Goal: Find specific page/section: Find specific page/section

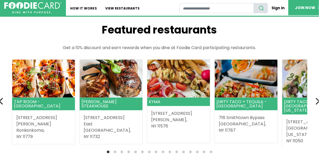
scroll to position [122, 0]
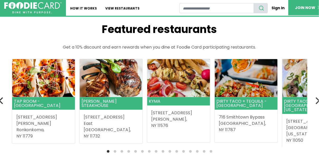
click at [113, 152] on ol at bounding box center [159, 151] width 295 height 4
click at [114, 150] on li "Page dot 2" at bounding box center [115, 151] width 3 height 3
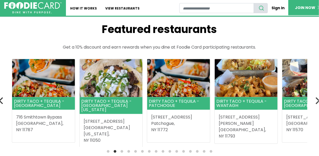
click at [122, 150] on li "Page dot 3" at bounding box center [121, 151] width 3 height 3
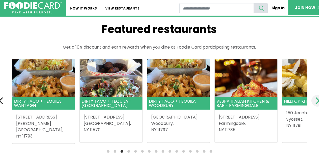
click at [316, 98] on icon "Next" at bounding box center [317, 100] width 4 height 7
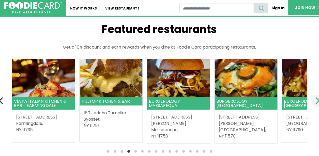
click at [316, 98] on icon "Next" at bounding box center [317, 100] width 4 height 7
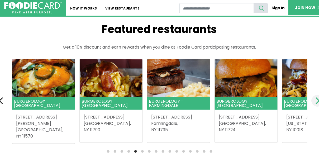
click at [316, 98] on icon "Next" at bounding box center [317, 100] width 4 height 7
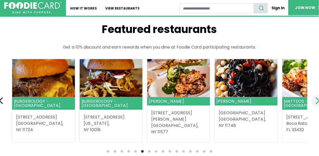
click at [316, 98] on icon "Next" at bounding box center [317, 100] width 4 height 7
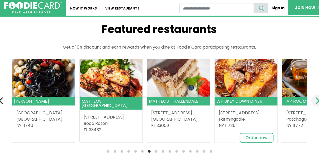
click at [316, 98] on icon "Next" at bounding box center [317, 100] width 4 height 7
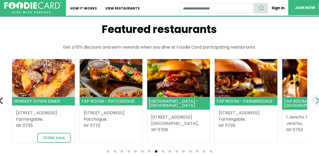
click at [316, 98] on icon "Next" at bounding box center [317, 100] width 4 height 7
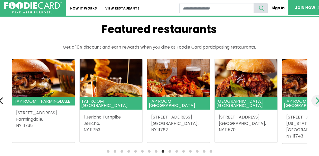
click at [316, 98] on icon "Next" at bounding box center [317, 100] width 4 height 7
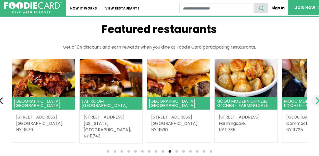
click at [316, 98] on icon "Next" at bounding box center [317, 100] width 4 height 7
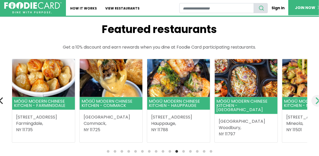
click at [316, 98] on icon "Next" at bounding box center [317, 100] width 4 height 7
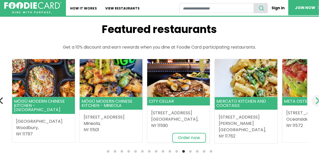
click at [316, 98] on icon "Next" at bounding box center [317, 100] width 4 height 7
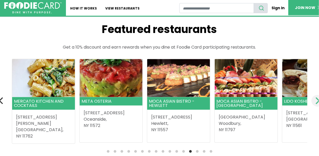
click at [316, 98] on icon "Next" at bounding box center [317, 100] width 4 height 7
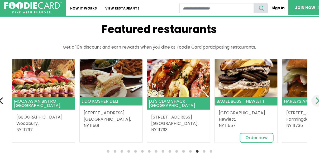
click at [316, 98] on icon "Next" at bounding box center [317, 100] width 4 height 7
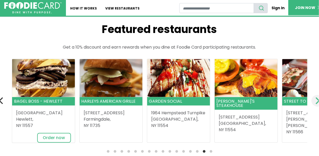
click at [316, 98] on icon "Next" at bounding box center [317, 100] width 4 height 7
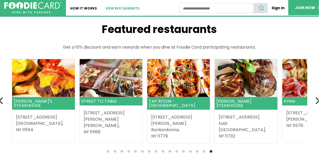
click at [109, 8] on link "View restaurants" at bounding box center [122, 8] width 43 height 16
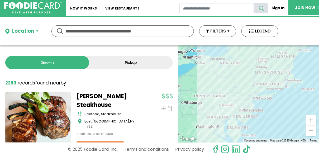
click at [95, 32] on input "text" at bounding box center [123, 31] width 114 height 11
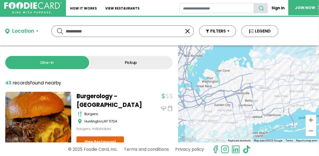
drag, startPoint x: 99, startPoint y: 33, endPoint x: 46, endPoint y: 33, distance: 53.2
click at [46, 33] on div "Location Use my current location Search by Region [US_STATE] 1988 restaurants […" at bounding box center [141, 31] width 283 height 28
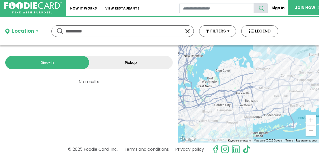
click at [72, 28] on input "**********" at bounding box center [123, 31] width 114 height 11
click at [96, 30] on input "**********" at bounding box center [123, 31] width 114 height 11
type input "*"
click at [37, 34] on button "Location" at bounding box center [21, 31] width 33 height 8
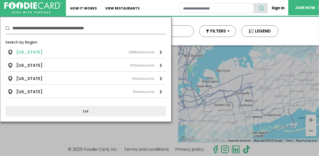
click at [129, 52] on span "1988" at bounding box center [131, 52] width 7 height 4
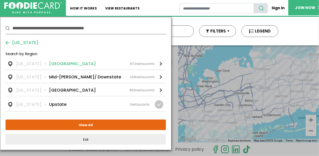
click at [52, 66] on li "[GEOGRAPHIC_DATA]" at bounding box center [72, 64] width 47 height 6
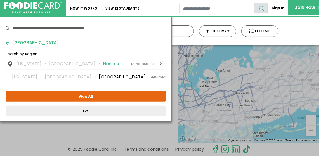
click at [103, 63] on li "Nassau" at bounding box center [111, 64] width 16 height 6
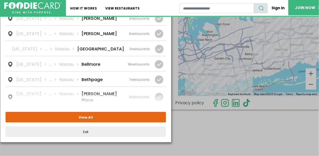
scroll to position [66, 0]
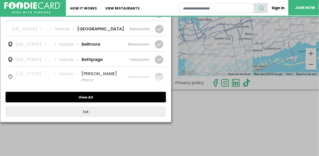
click at [77, 99] on button "View All" at bounding box center [86, 97] width 160 height 11
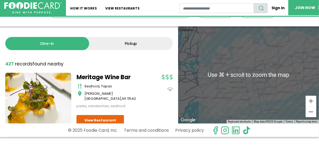
scroll to position [0, 0]
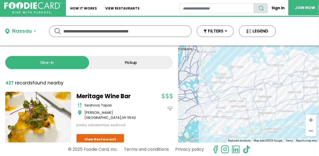
click at [10, 84] on strong "427" at bounding box center [9, 83] width 8 height 6
click at [39, 64] on link "Dine-in" at bounding box center [47, 62] width 84 height 13
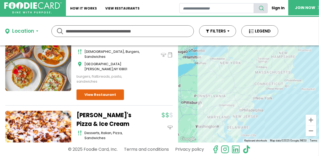
scroll to position [1935, 0]
